Goal: Check status: Check status

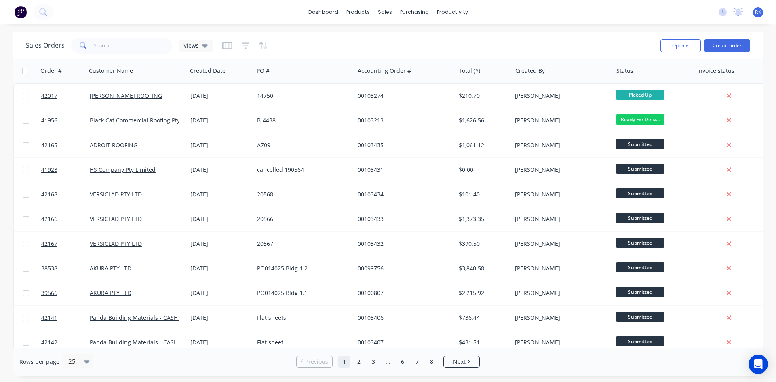
click at [288, 11] on div "dashboard products sales purchasing productivity dashboard products Product Cat…" at bounding box center [388, 12] width 776 height 24
click at [279, 12] on div "dashboard products sales purchasing productivity dashboard products Product Cat…" at bounding box center [388, 12] width 776 height 24
click at [299, 48] on div "Sales Orders Views" at bounding box center [340, 46] width 628 height 20
click at [737, 14] on icon at bounding box center [737, 11] width 7 height 6
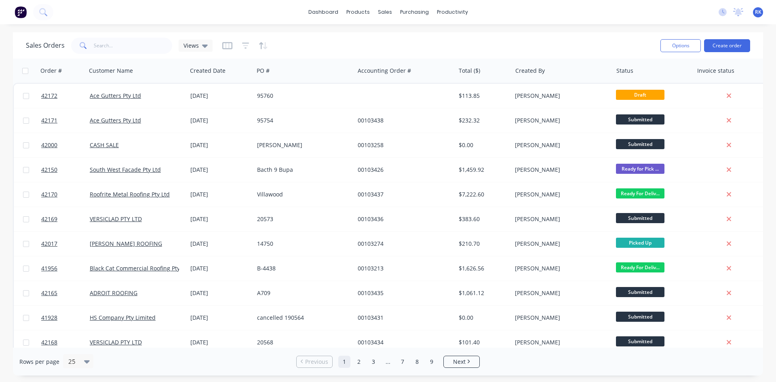
click at [757, 13] on span "RK" at bounding box center [758, 11] width 6 height 7
click at [734, 17] on div at bounding box center [738, 12] width 10 height 12
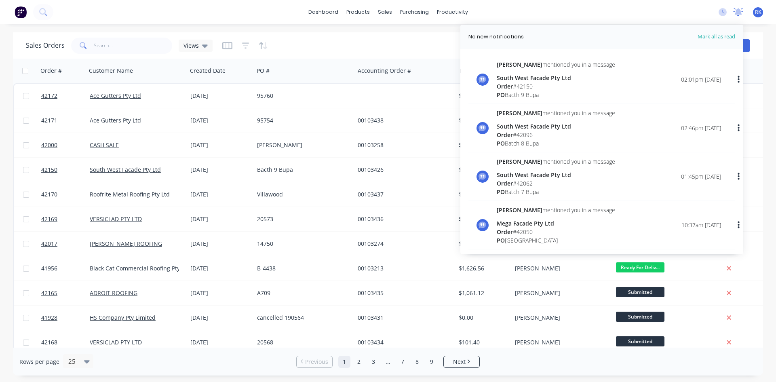
click at [737, 11] on icon at bounding box center [737, 11] width 7 height 6
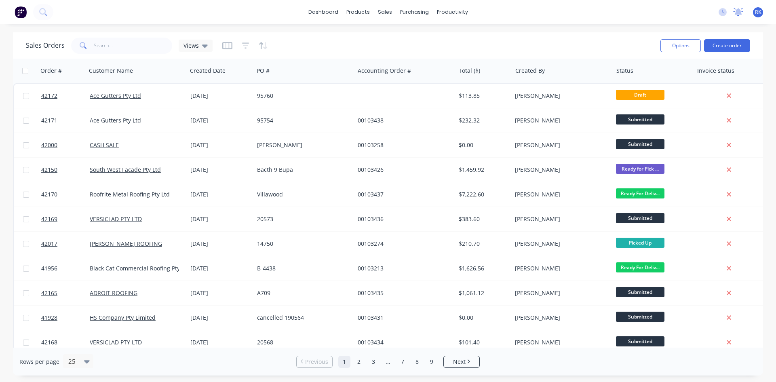
click at [741, 9] on icon at bounding box center [738, 12] width 10 height 8
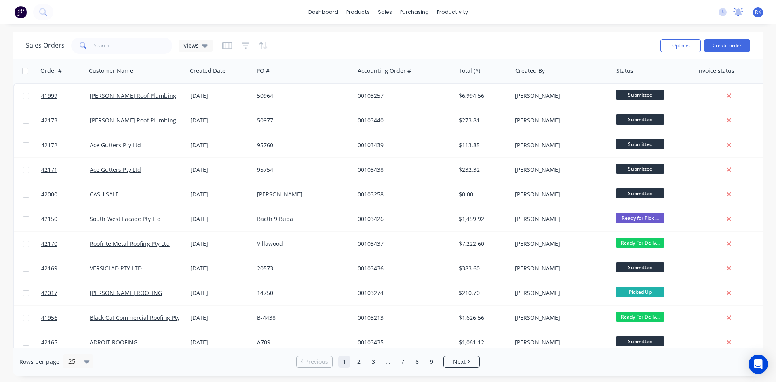
click at [735, 16] on icon at bounding box center [738, 12] width 10 height 8
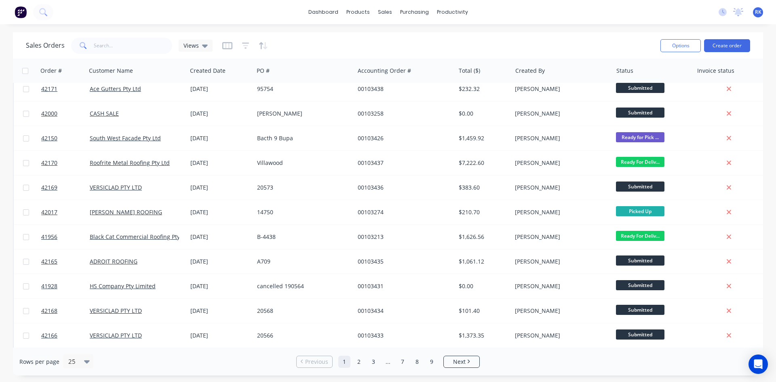
scroll to position [121, 0]
